Goal: Task Accomplishment & Management: Complete application form

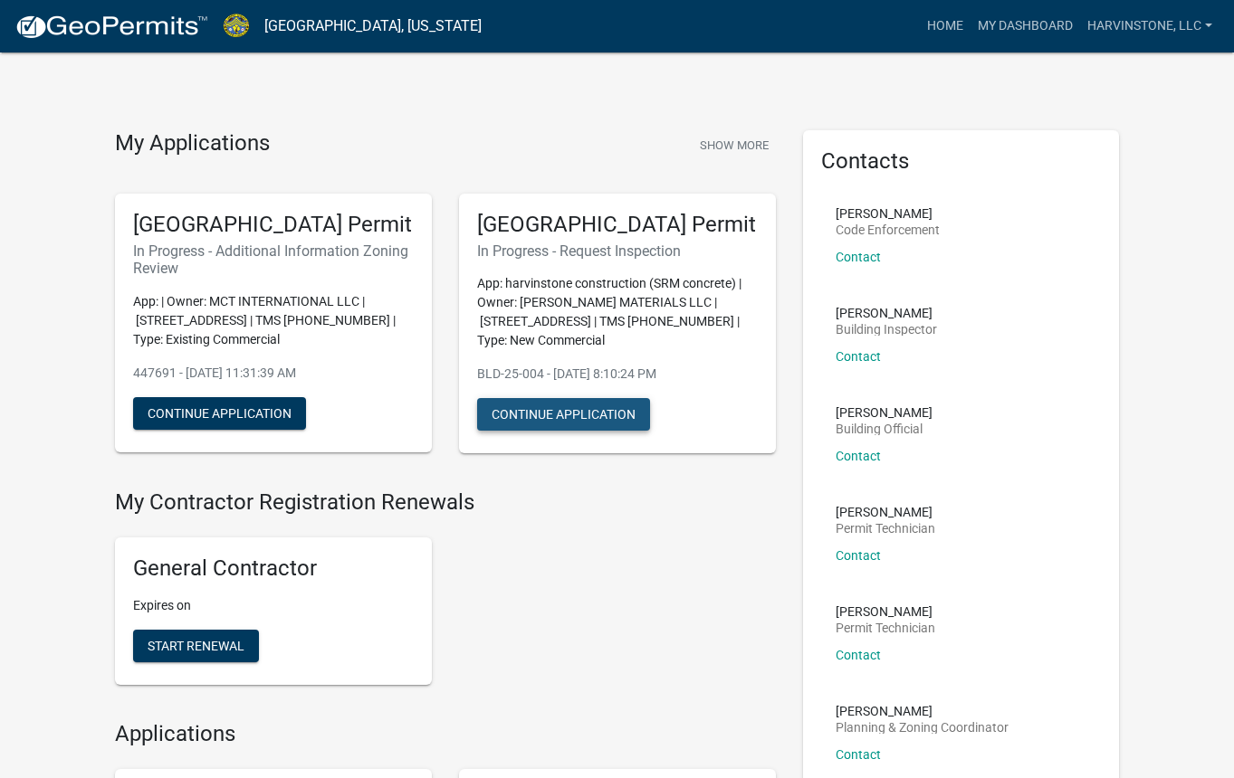
click at [515, 431] on button "Continue Application" at bounding box center [563, 414] width 173 height 33
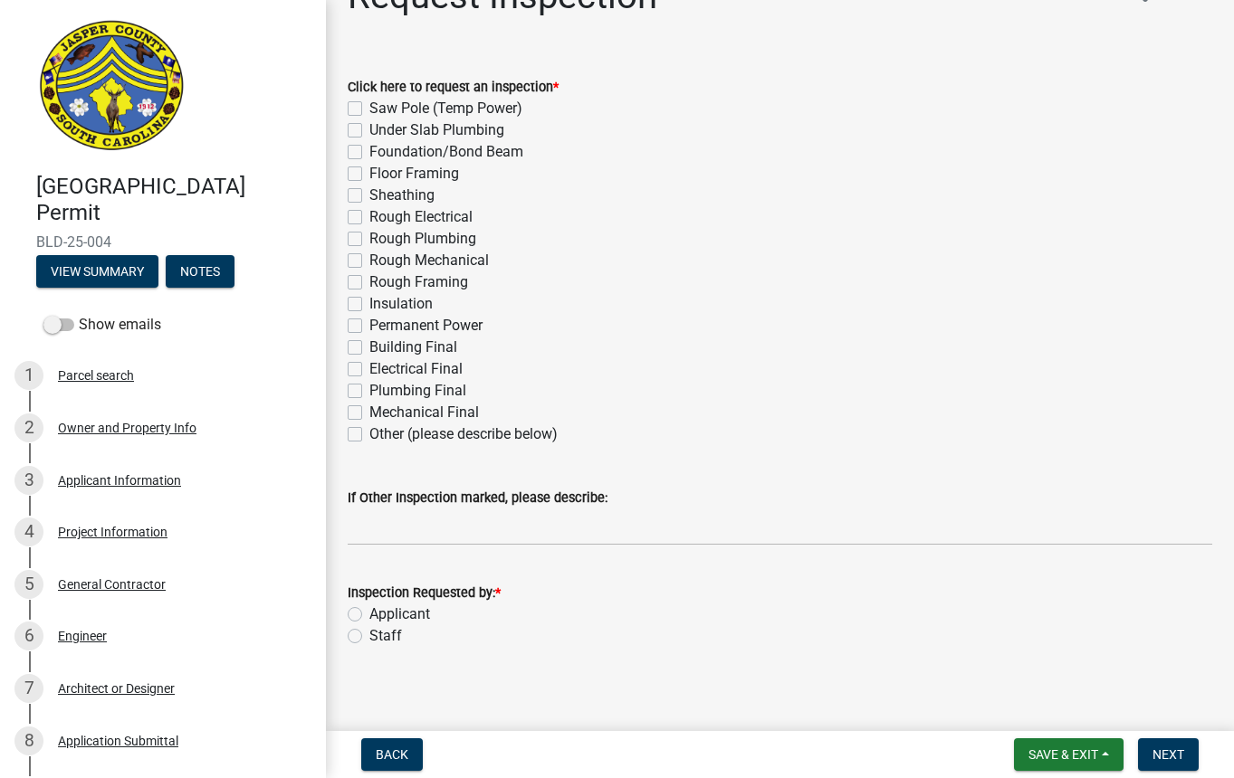
scroll to position [57, 0]
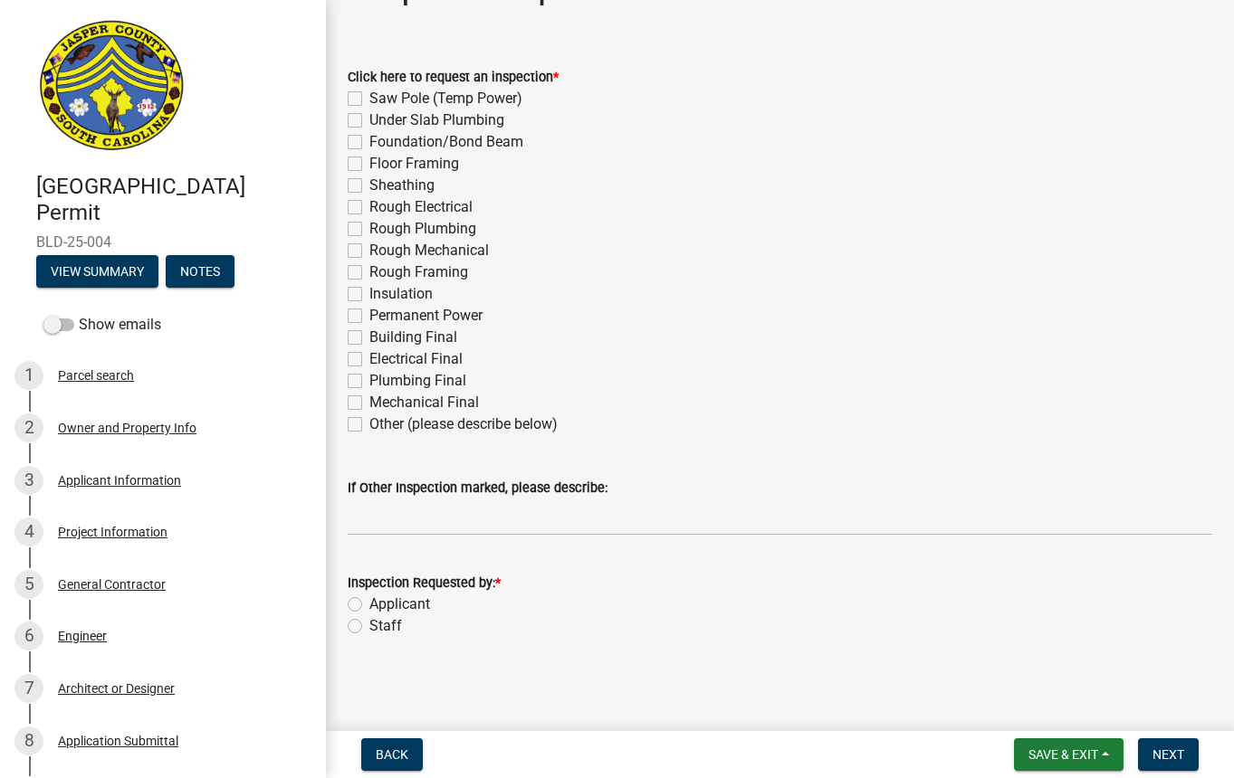
click at [369, 358] on label "Electrical Final" at bounding box center [415, 359] width 93 height 22
click at [369, 358] on input "Electrical Final" at bounding box center [375, 354] width 12 height 12
checkbox input "true"
checkbox input "false"
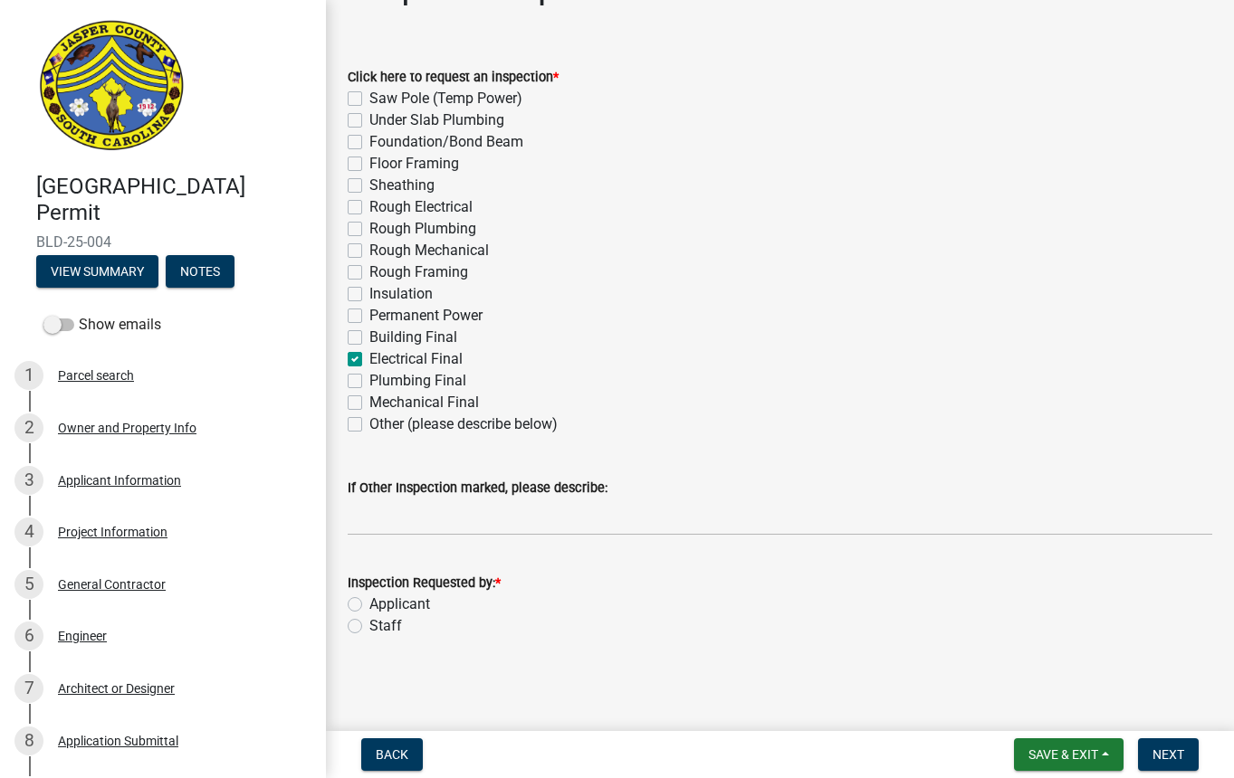
checkbox input "false"
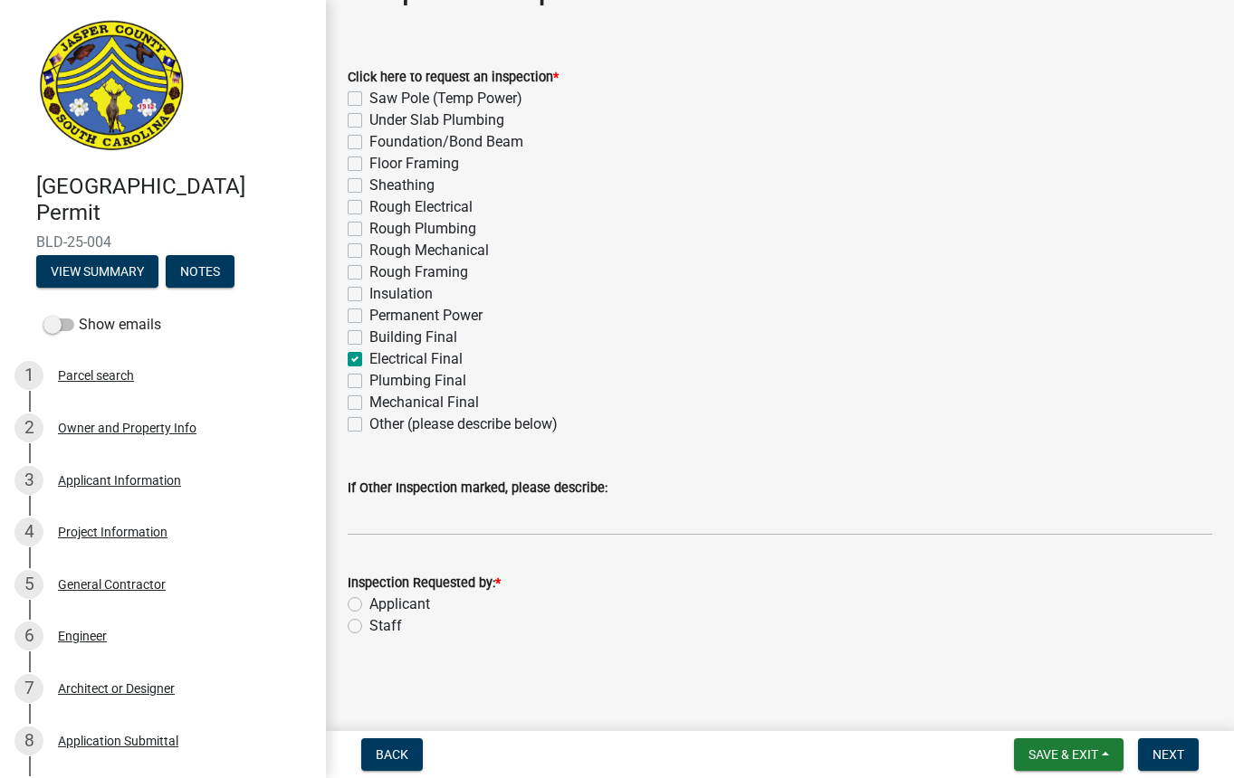
checkbox input "false"
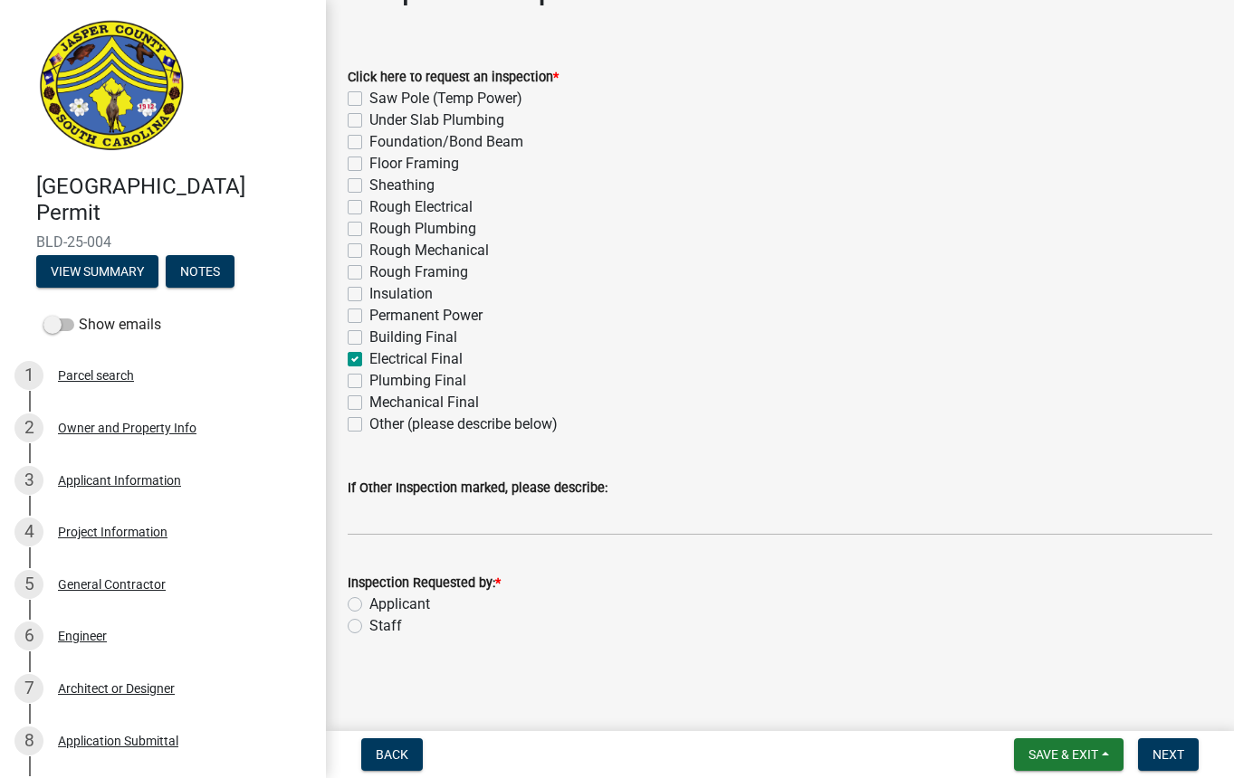
checkbox input "true"
checkbox input "false"
click at [369, 340] on label "Building Final" at bounding box center [413, 338] width 88 height 22
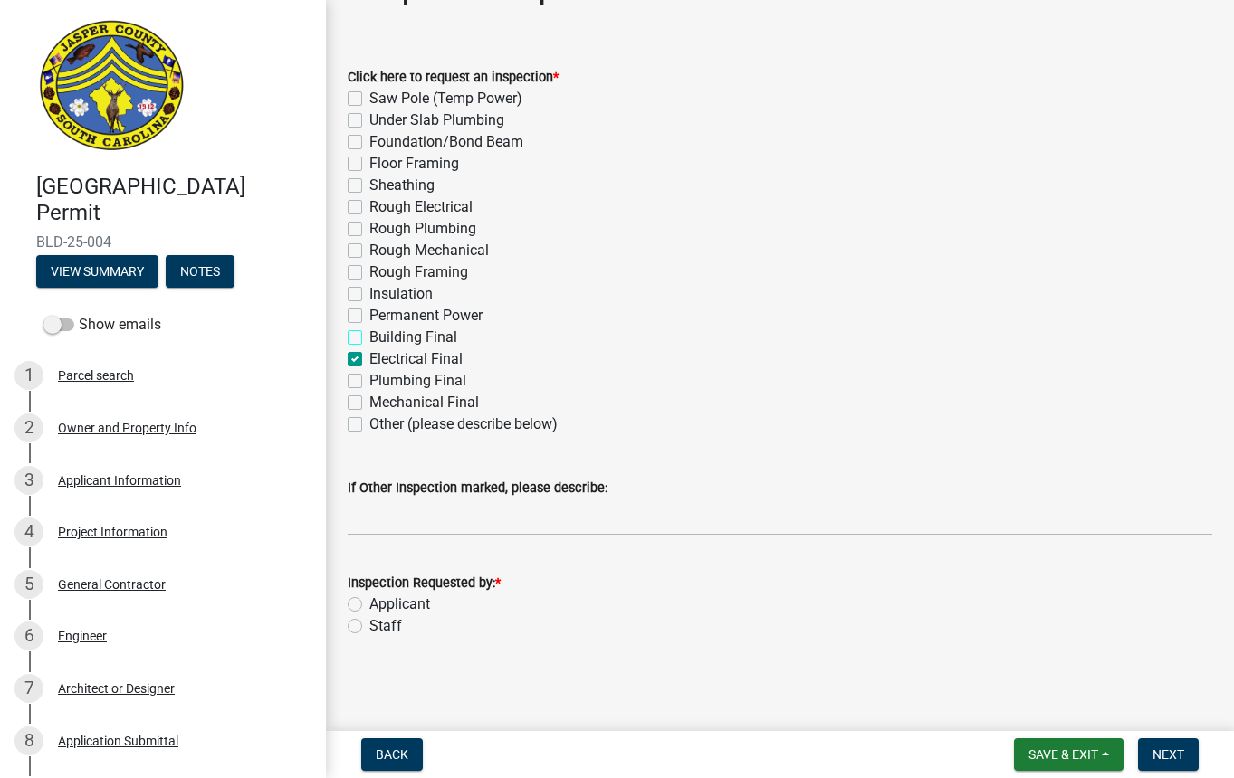
click at [369, 339] on input "Building Final" at bounding box center [375, 333] width 12 height 12
checkbox input "true"
checkbox input "false"
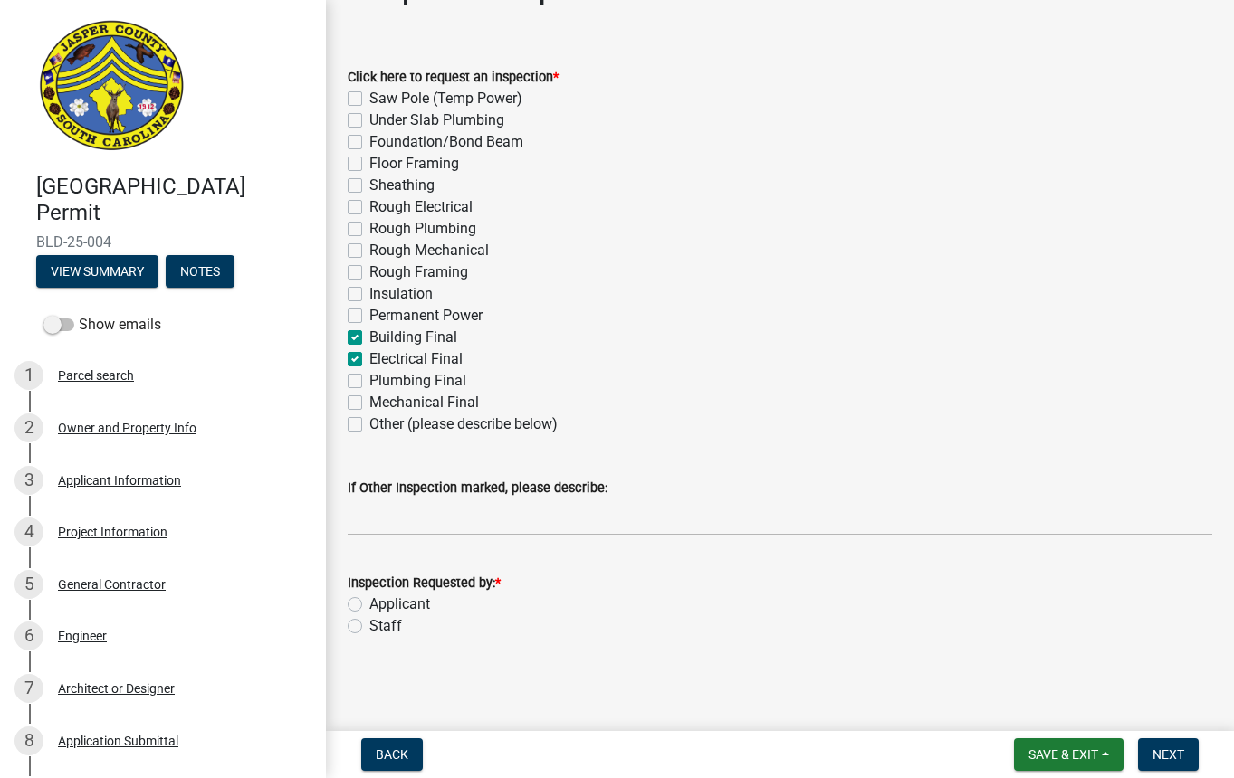
checkbox input "false"
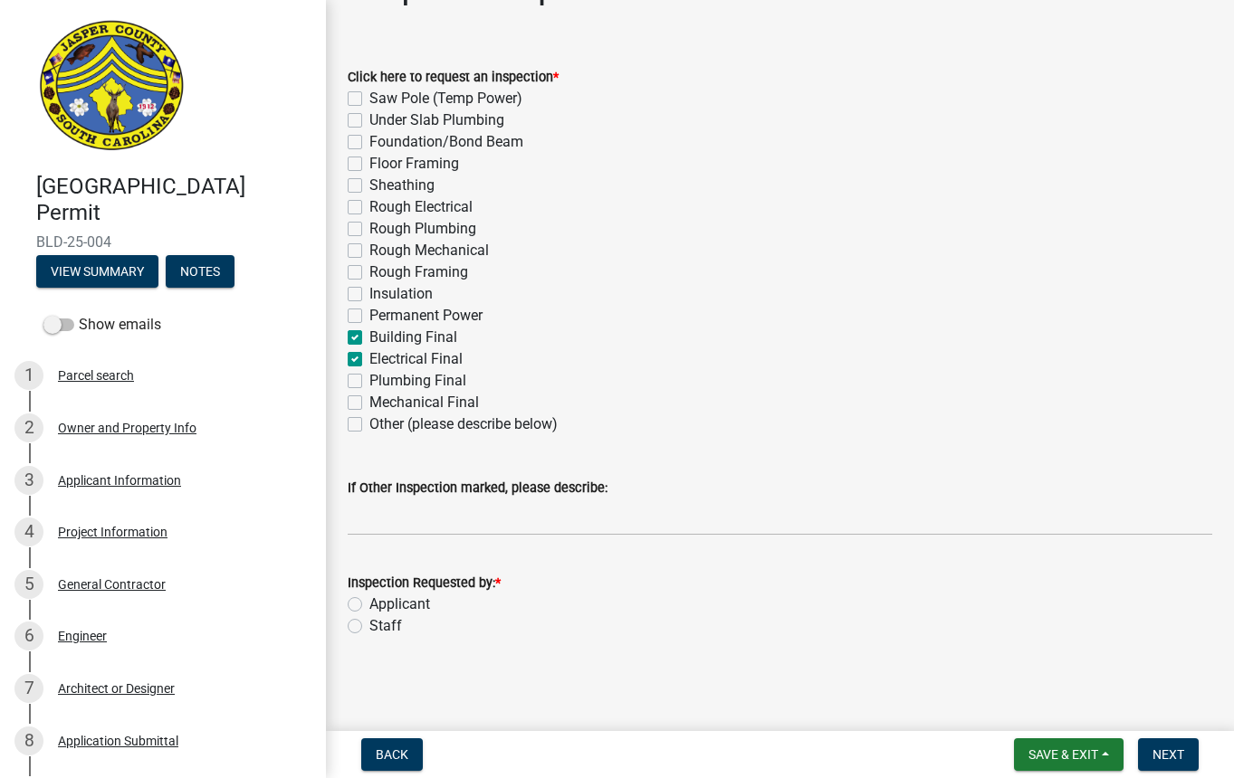
checkbox input "false"
checkbox input "true"
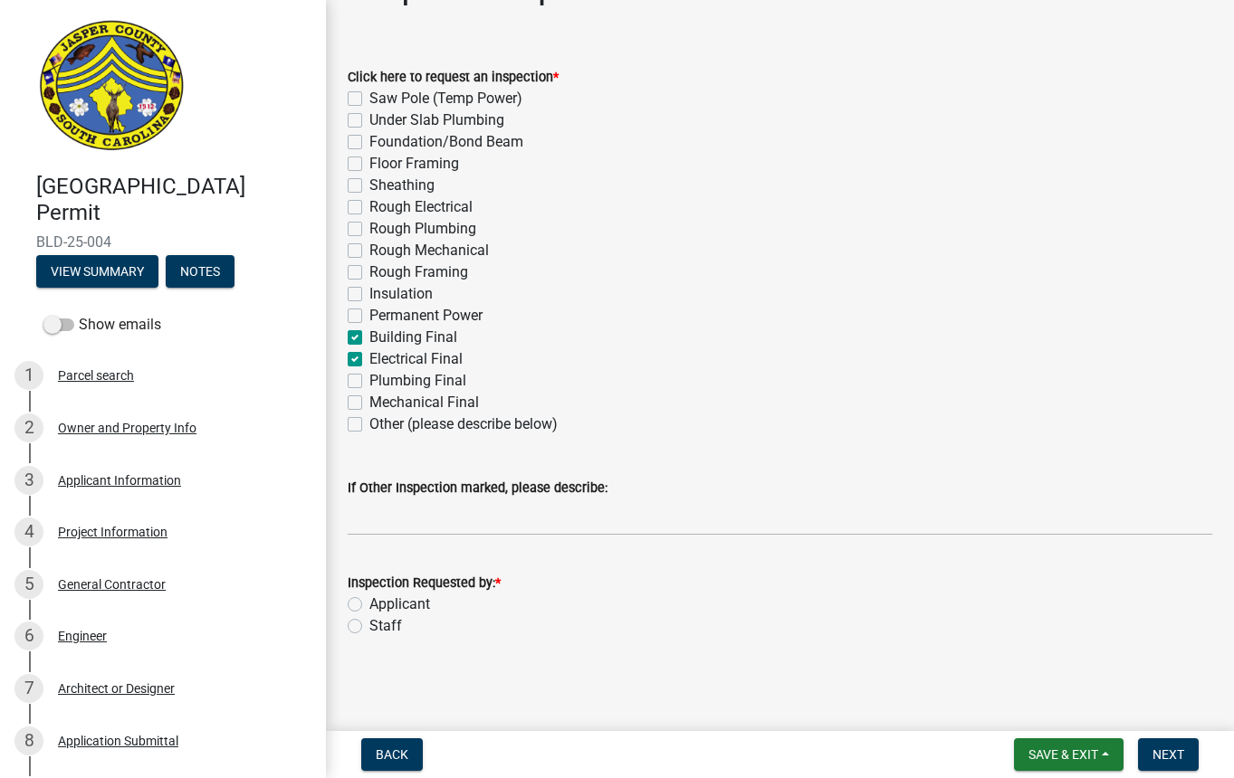
checkbox input "false"
click at [1159, 754] on span "Next" at bounding box center [1168, 755] width 32 height 14
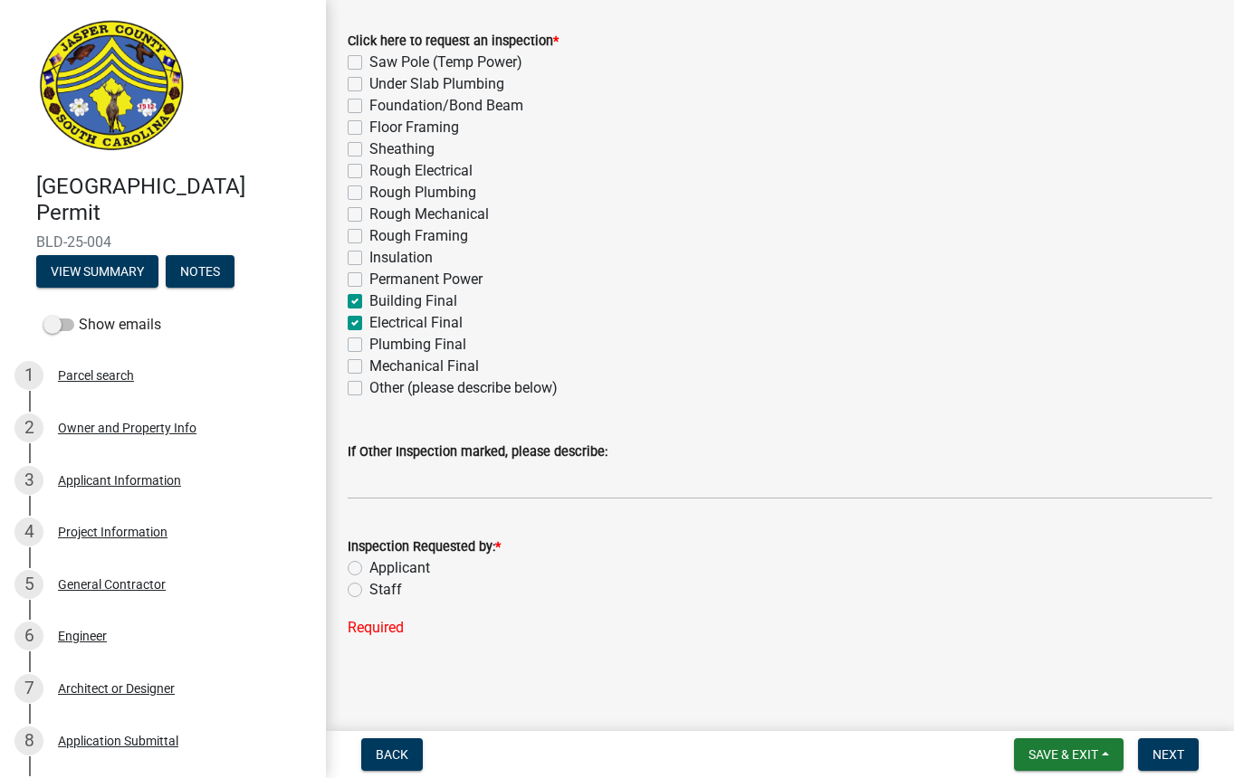
click at [369, 569] on label "Applicant" at bounding box center [399, 569] width 61 height 22
click at [369, 569] on input "Applicant" at bounding box center [375, 564] width 12 height 12
radio input "true"
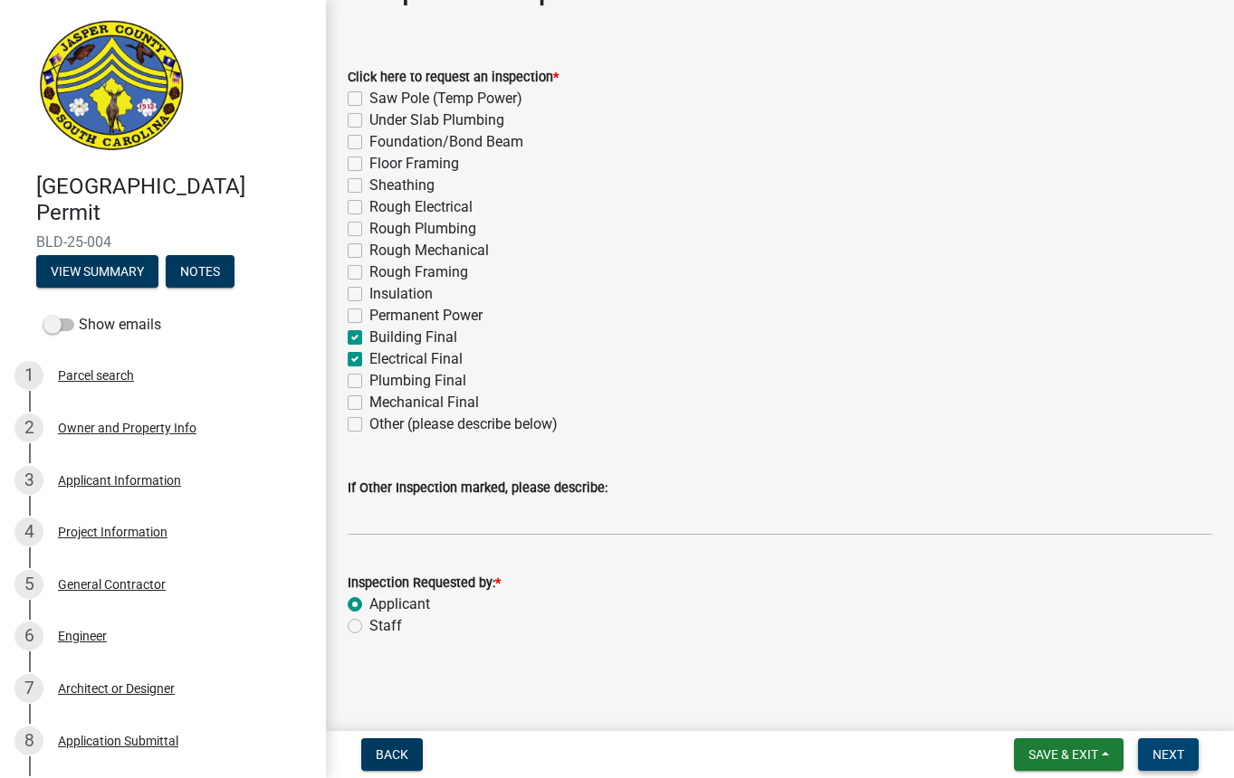
click at [1154, 754] on span "Next" at bounding box center [1168, 755] width 32 height 14
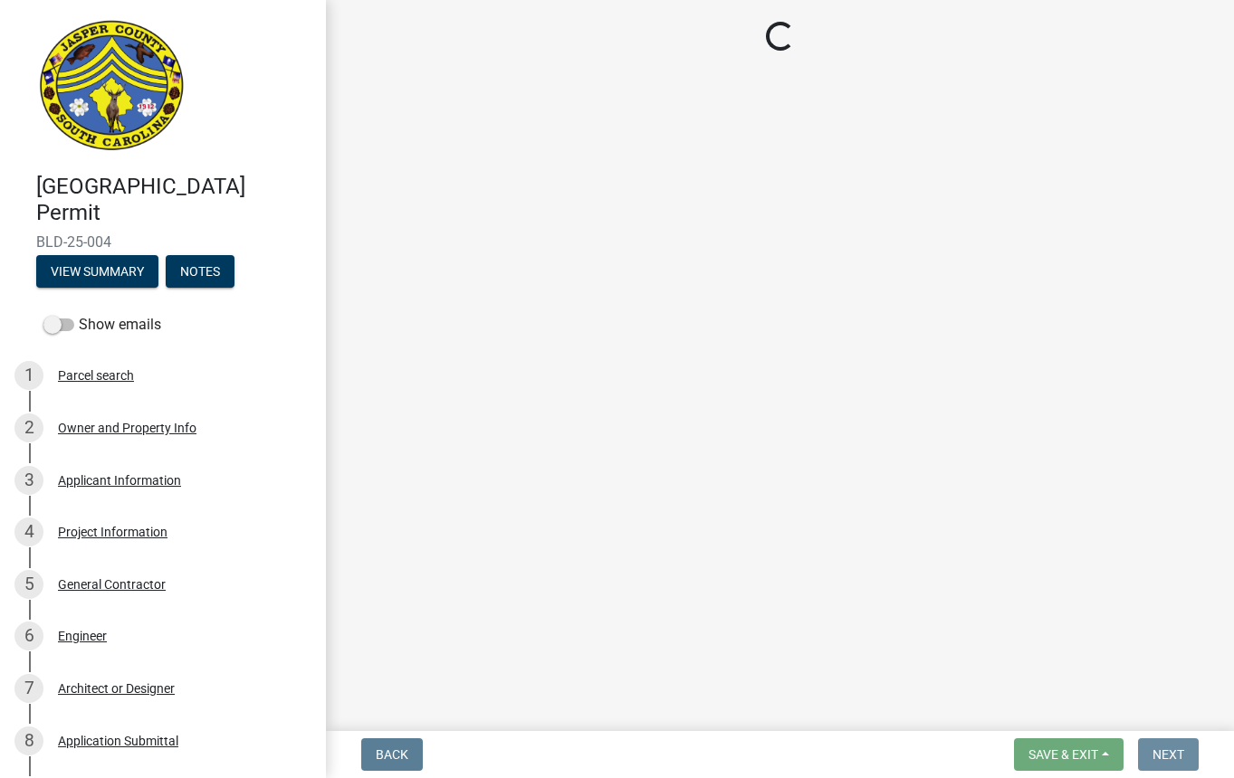
scroll to position [0, 0]
